Goal: Information Seeking & Learning: Learn about a topic

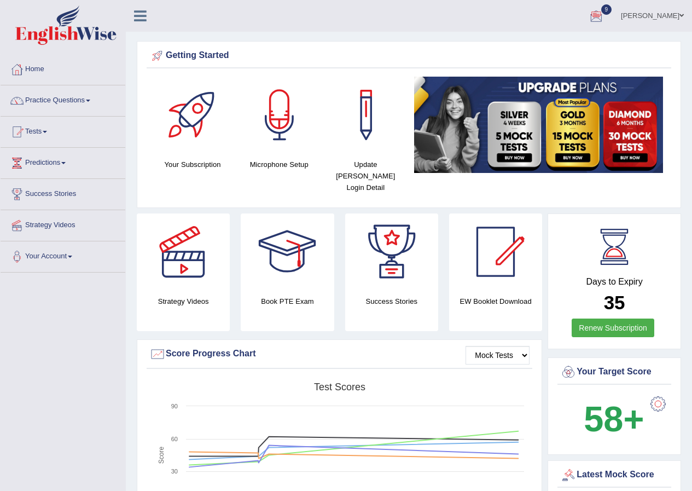
click at [604, 16] on div at bounding box center [596, 16] width 16 height 16
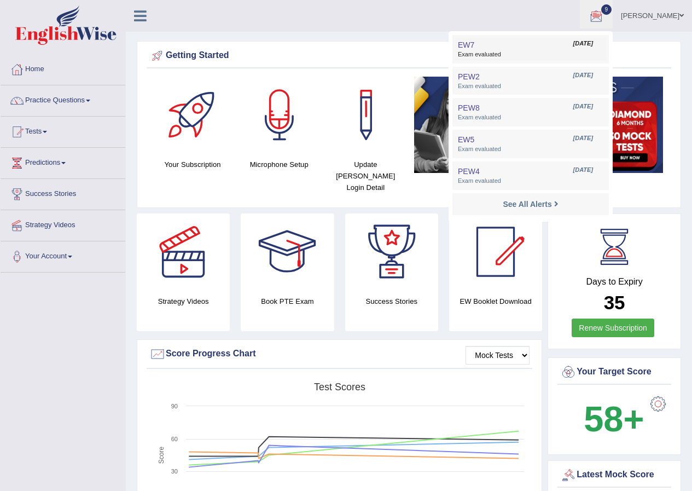
click at [515, 52] on span "Exam evaluated" at bounding box center [531, 54] width 146 height 9
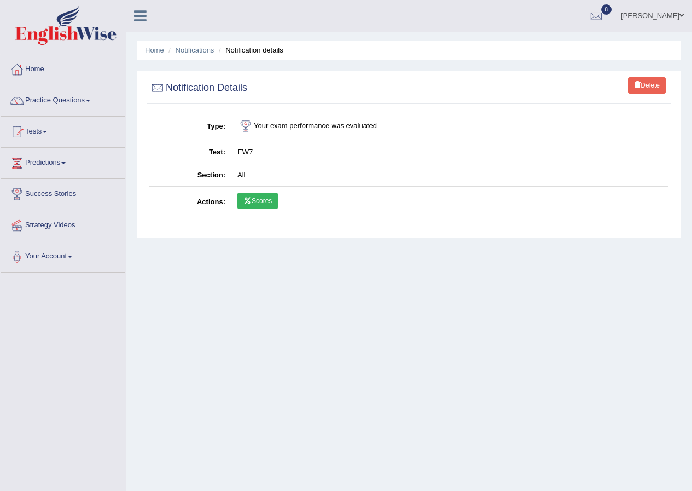
click at [253, 205] on link "Scores" at bounding box center [257, 201] width 40 height 16
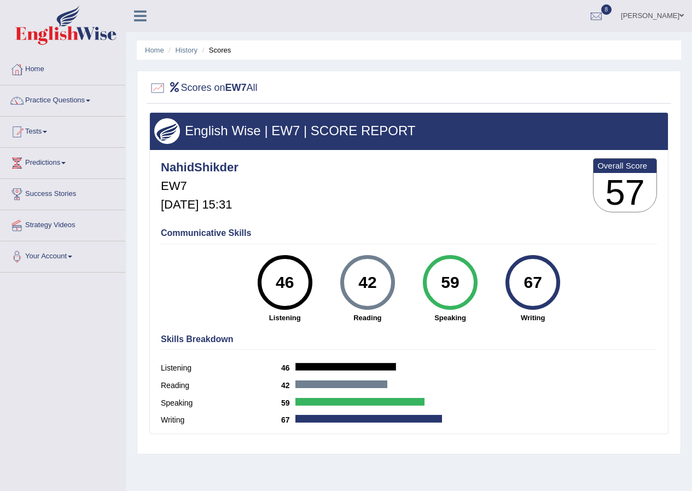
click at [674, 11] on link "Nahid Shikder" at bounding box center [652, 14] width 79 height 28
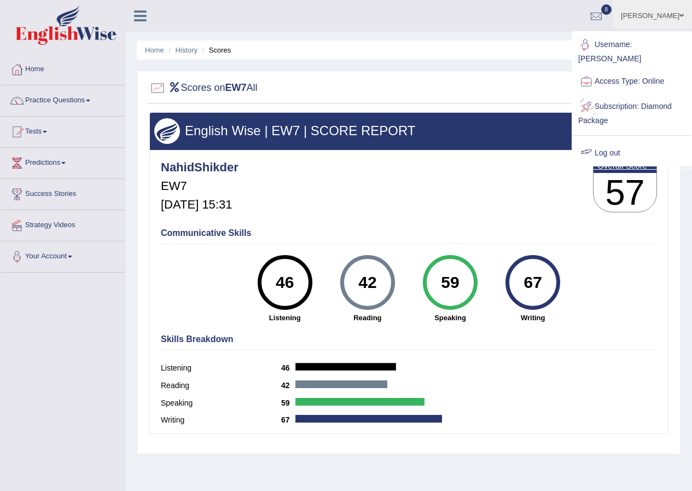
click at [601, 141] on link "Log out" at bounding box center [632, 153] width 118 height 25
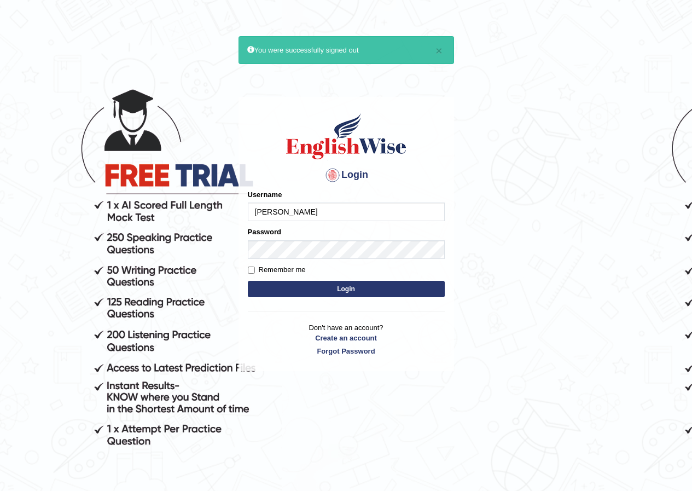
type input "reyad"
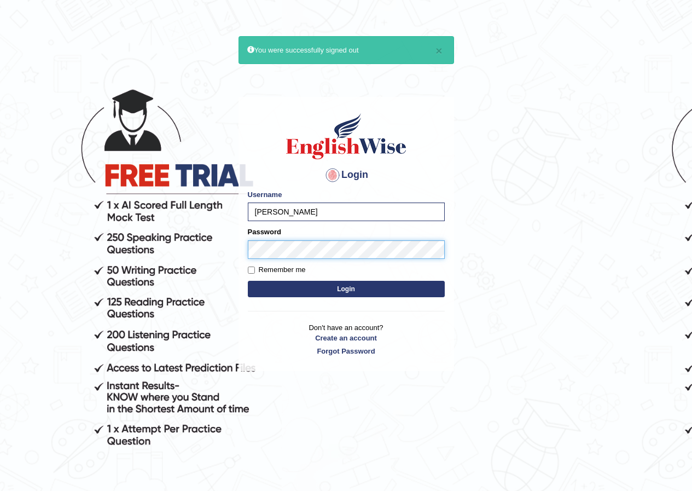
click at [248, 281] on button "Login" at bounding box center [346, 289] width 197 height 16
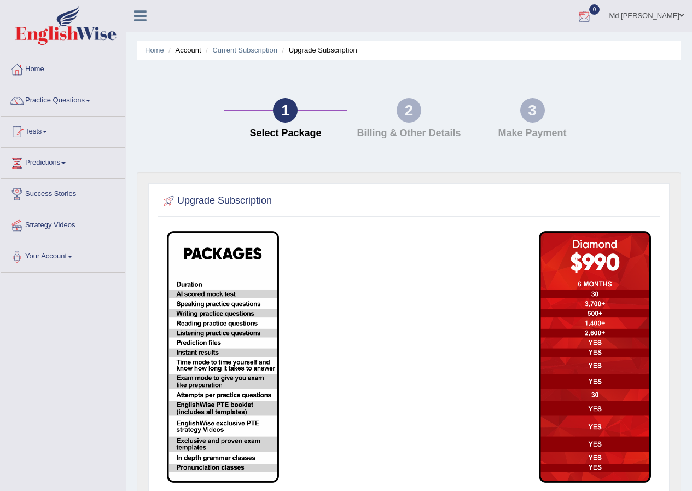
click at [103, 32] on img at bounding box center [65, 24] width 101 height 39
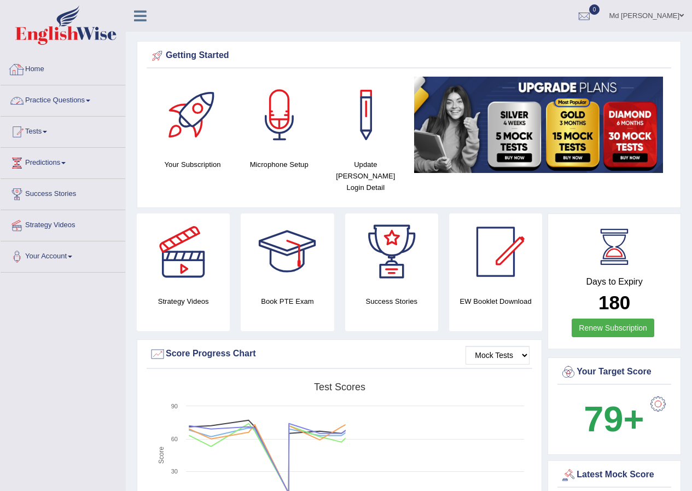
click at [50, 108] on link "Practice Questions" at bounding box center [63, 98] width 125 height 27
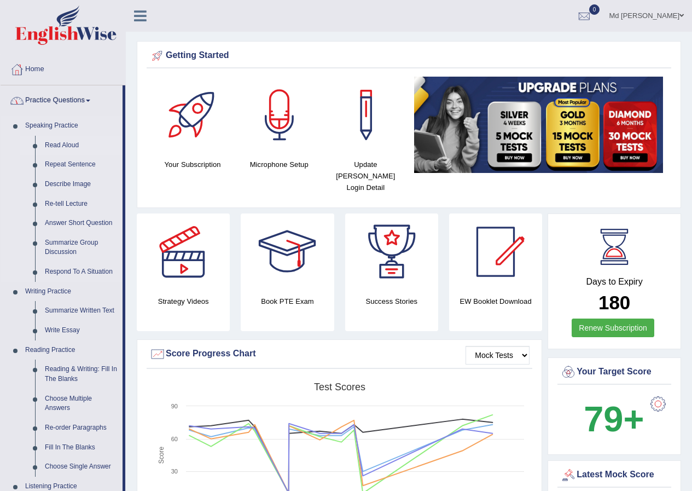
click at [51, 142] on link "Read Aloud" at bounding box center [81, 146] width 83 height 20
